Goal: Navigation & Orientation: Find specific page/section

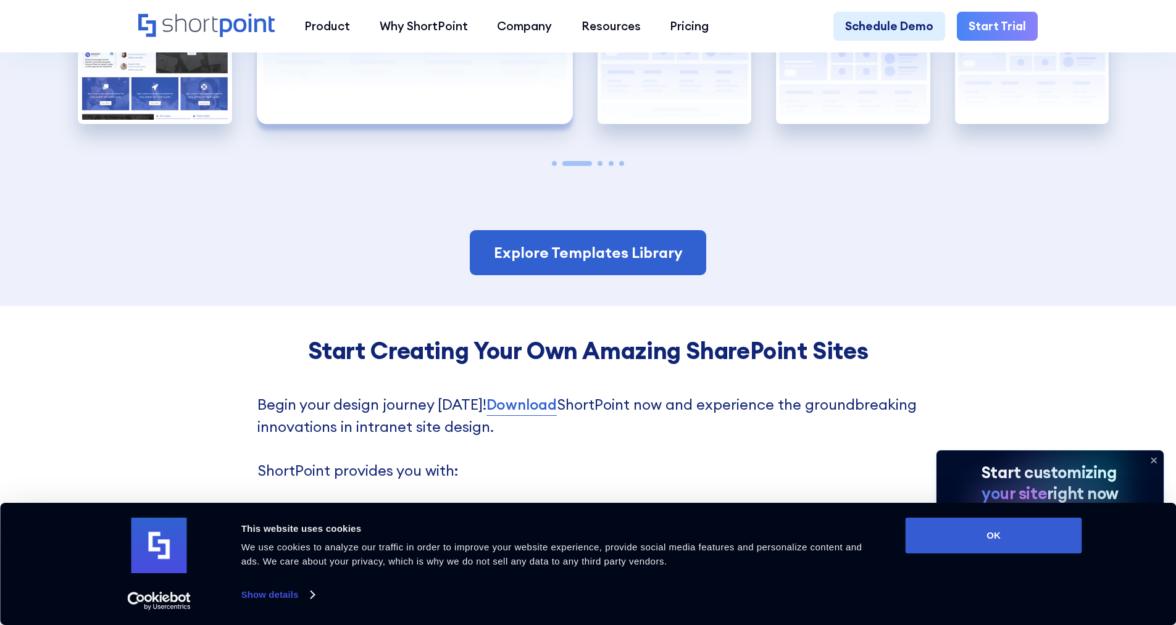
scroll to position [2963, 0]
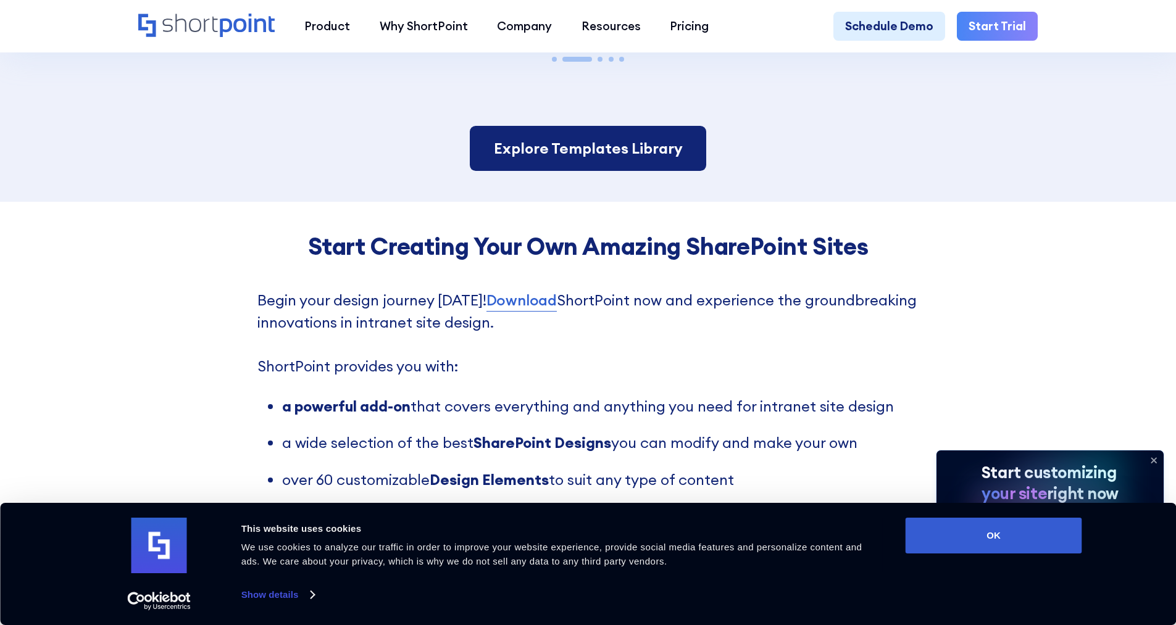
click at [655, 172] on link "Explore Templates Library" at bounding box center [588, 149] width 236 height 46
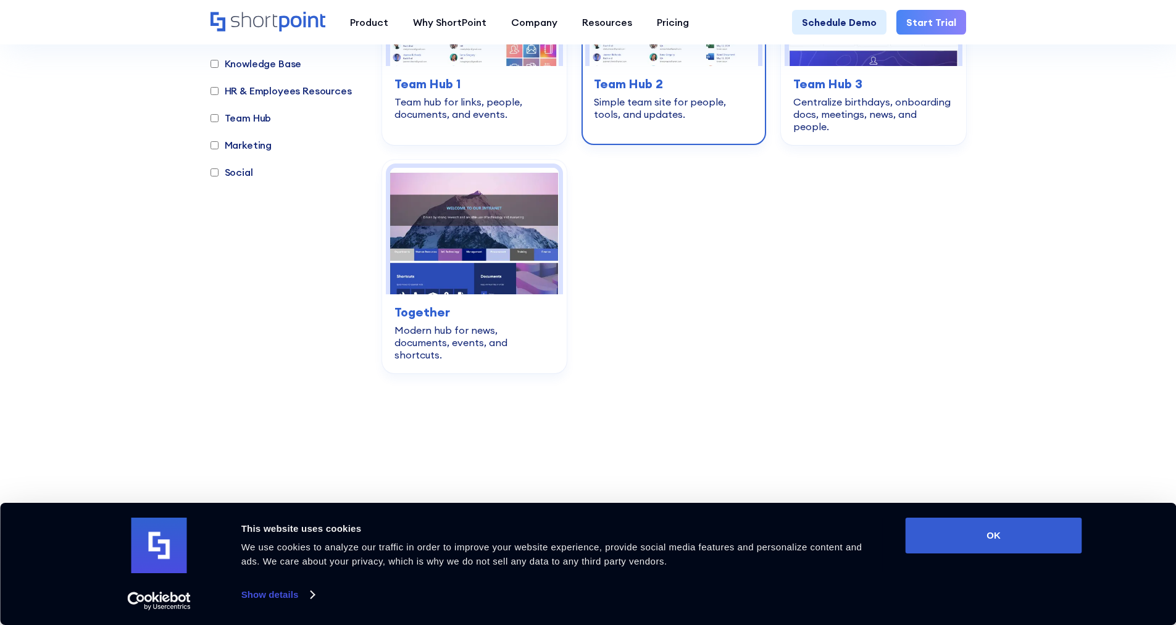
scroll to position [1852, 0]
